Goal: Information Seeking & Learning: Learn about a topic

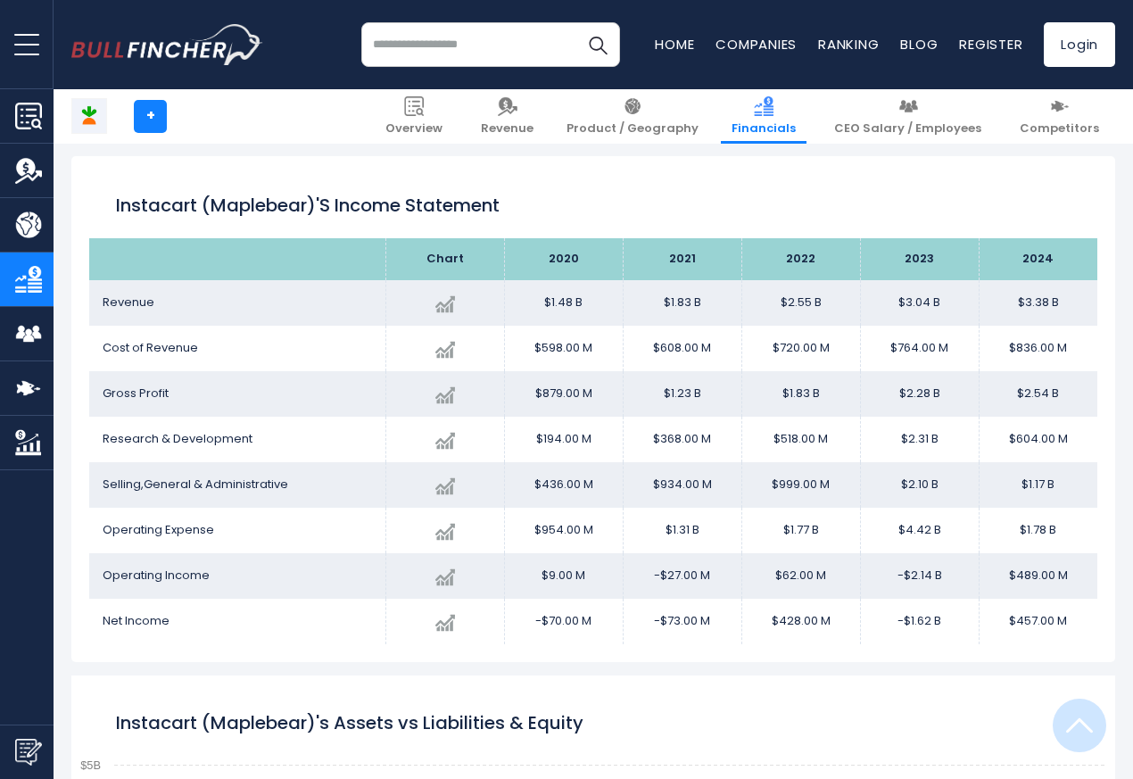
scroll to position [965, 0]
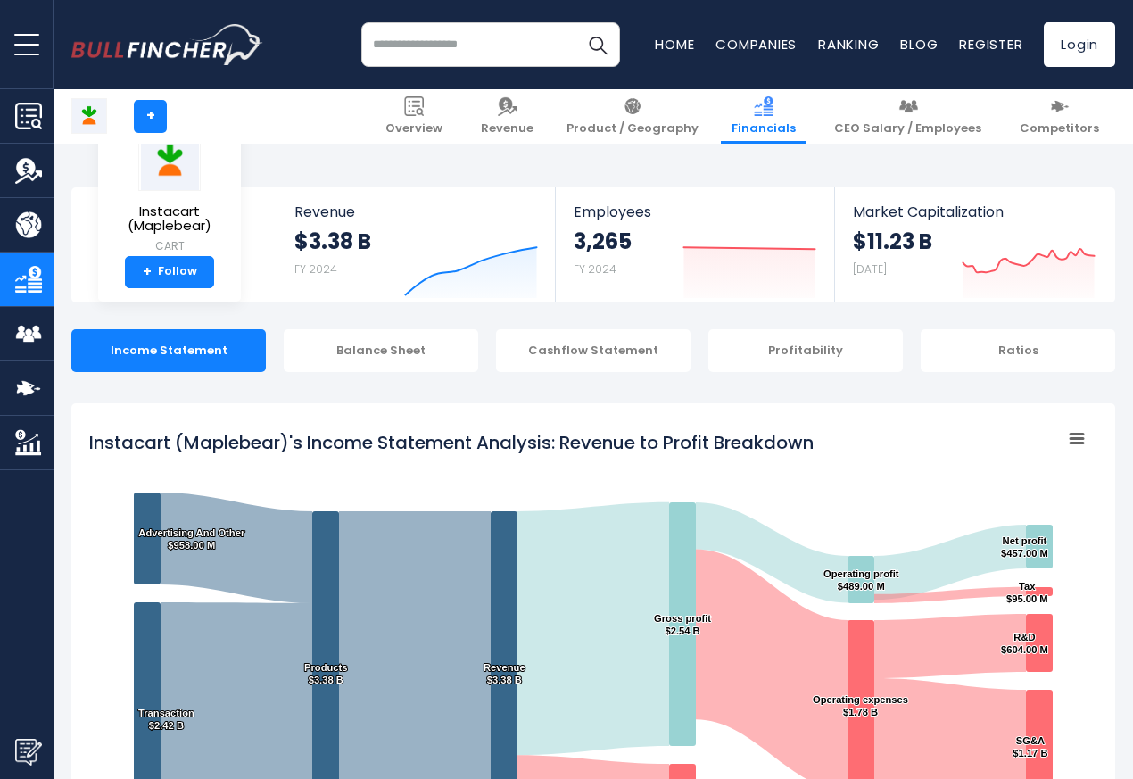
scroll to position [965, 0]
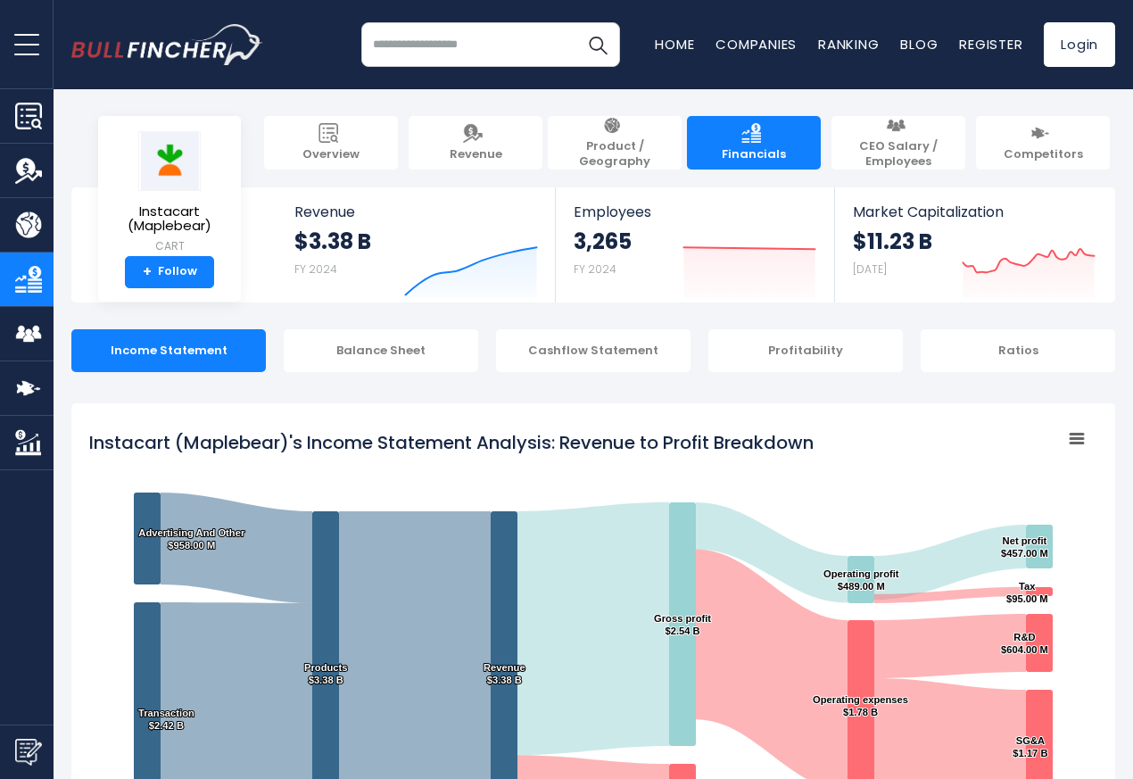
scroll to position [965, 0]
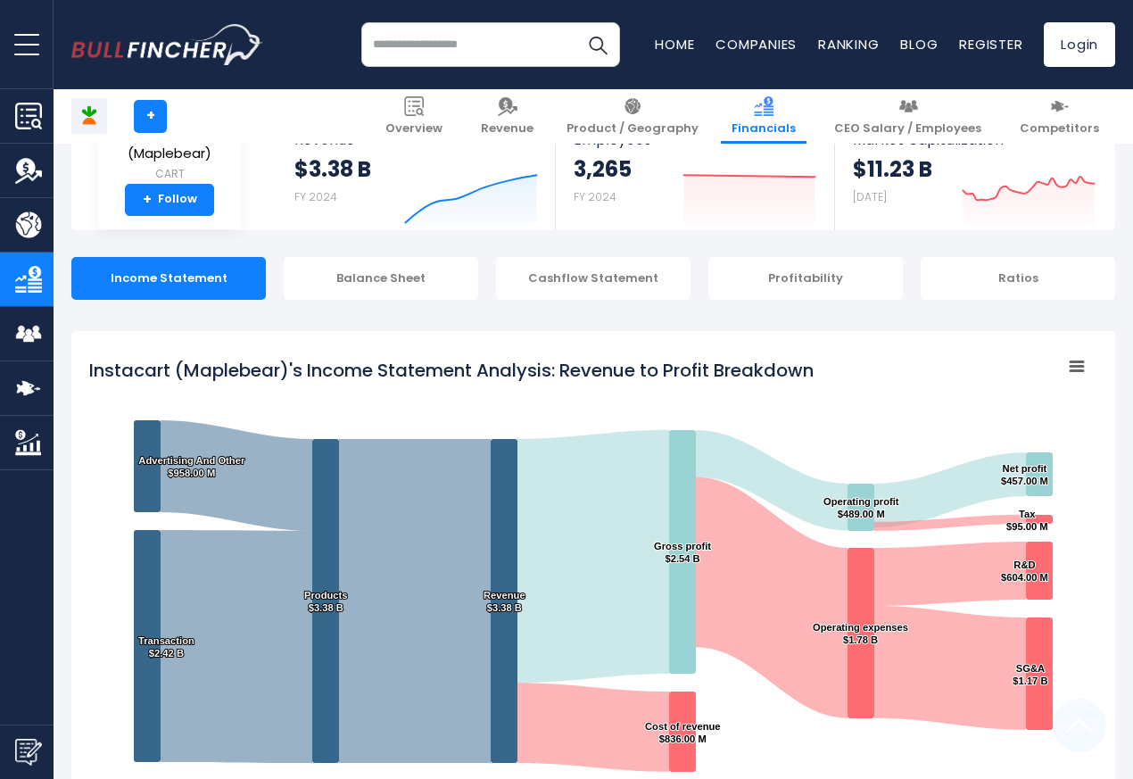
scroll to position [965, 0]
